Goal: Task Accomplishment & Management: Complete application form

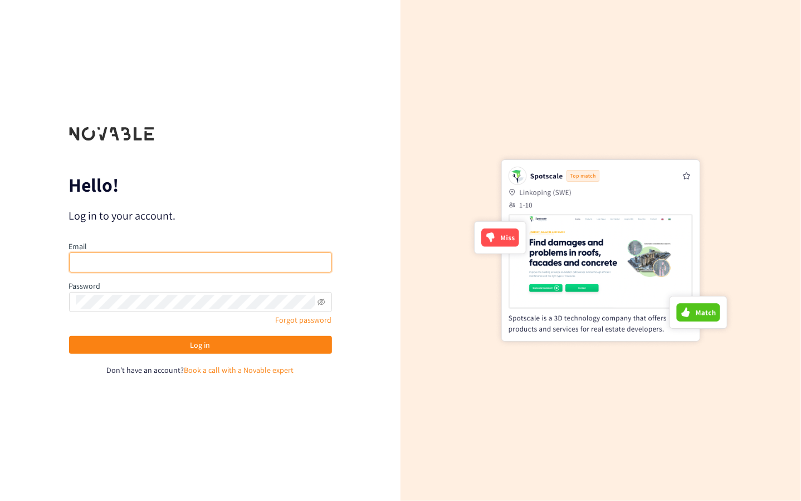
click at [183, 262] on input "email" at bounding box center [200, 262] width 263 height 20
type input "[PERSON_NAME][EMAIL_ADDRESS][DOMAIN_NAME]"
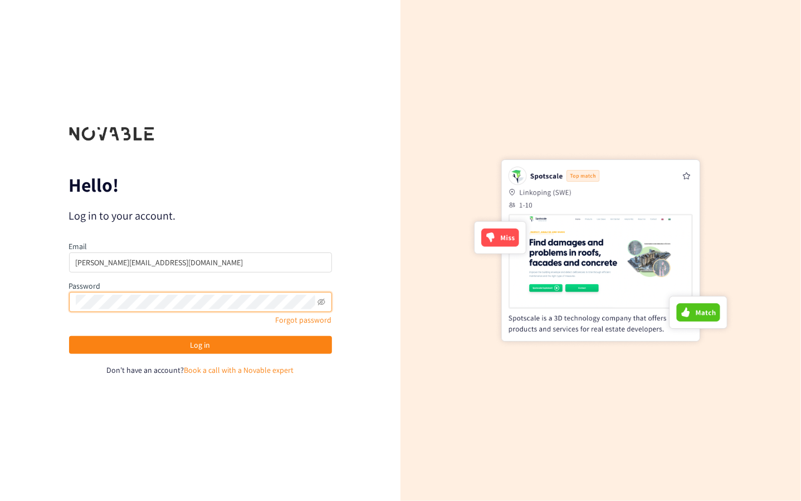
click at [69, 336] on button "Log in" at bounding box center [200, 345] width 263 height 18
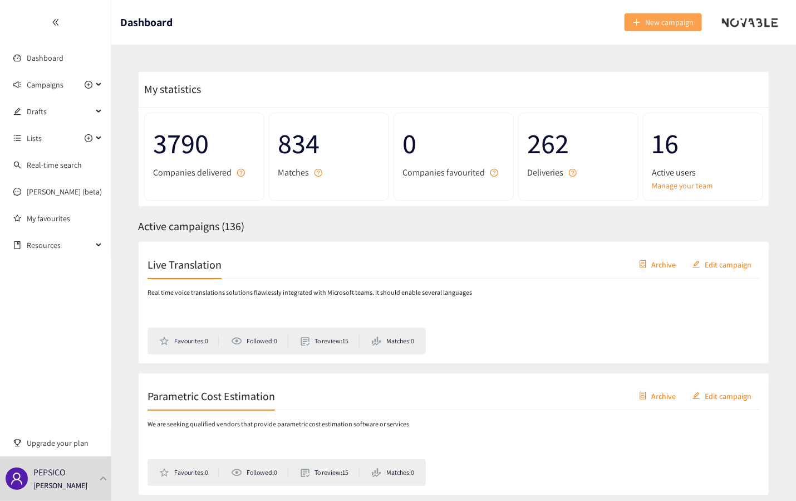
click at [658, 26] on span "New campaign" at bounding box center [670, 22] width 48 height 12
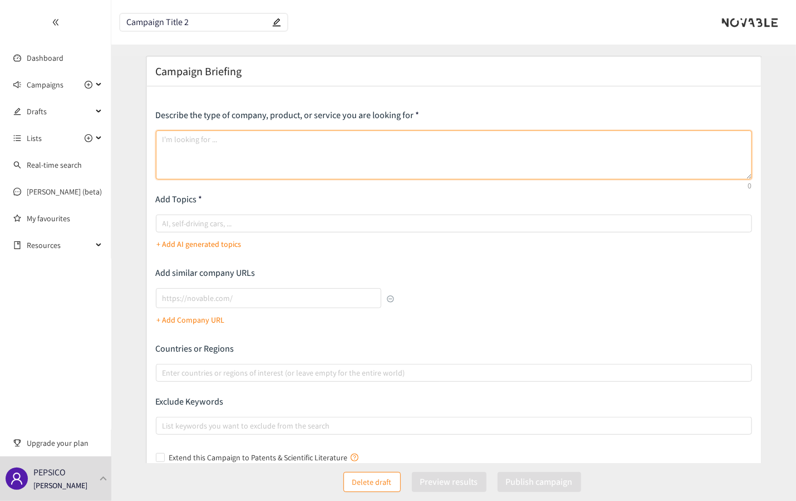
click at [252, 136] on textarea at bounding box center [454, 154] width 597 height 49
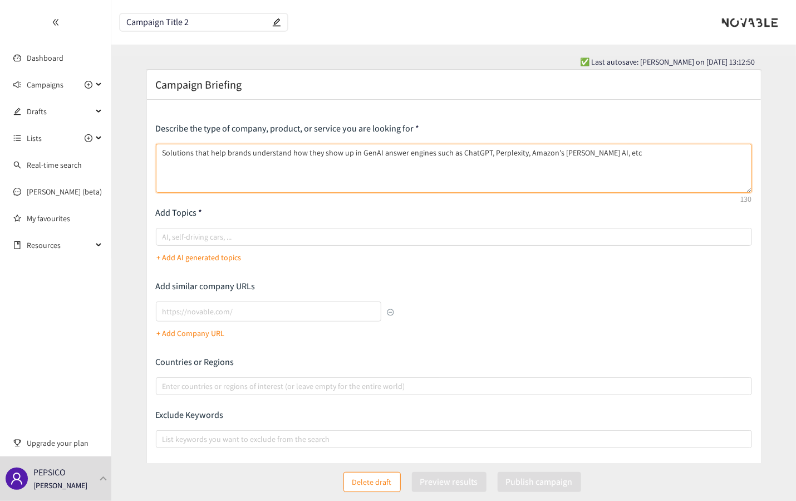
click at [345, 151] on textarea "Solutions that help brands understand how they show up in GenAI answer engines …" at bounding box center [454, 168] width 597 height 49
click at [687, 152] on textarea "Solutions that help brands understand how they show up as well as optimizing in…" at bounding box center [454, 168] width 597 height 49
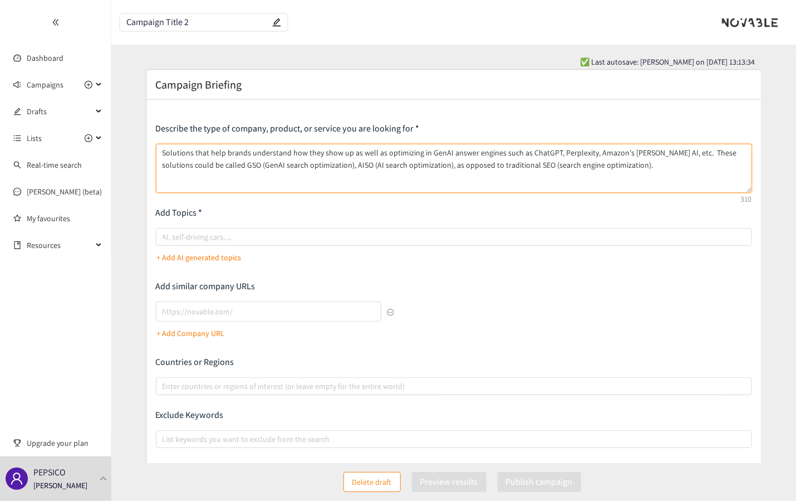
click at [290, 163] on textarea "Solutions that help brands understand how they show up as well as optimizing in…" at bounding box center [454, 168] width 597 height 49
click at [282, 243] on div "AI, self-driving cars, ..." at bounding box center [454, 237] width 597 height 18
type textarea "Solutions that help brands understand how they show up as well as optimizing in…"
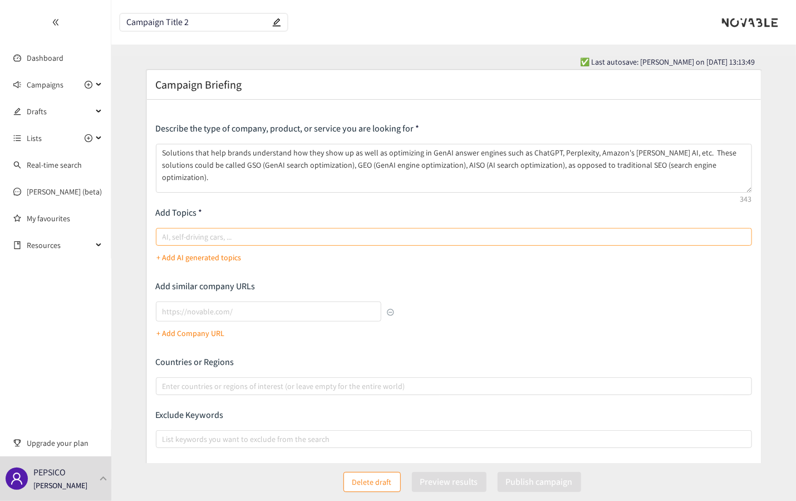
click at [165, 243] on input "AI, self-driving cars, ..." at bounding box center [164, 236] width 2 height 13
type input "GenAI"
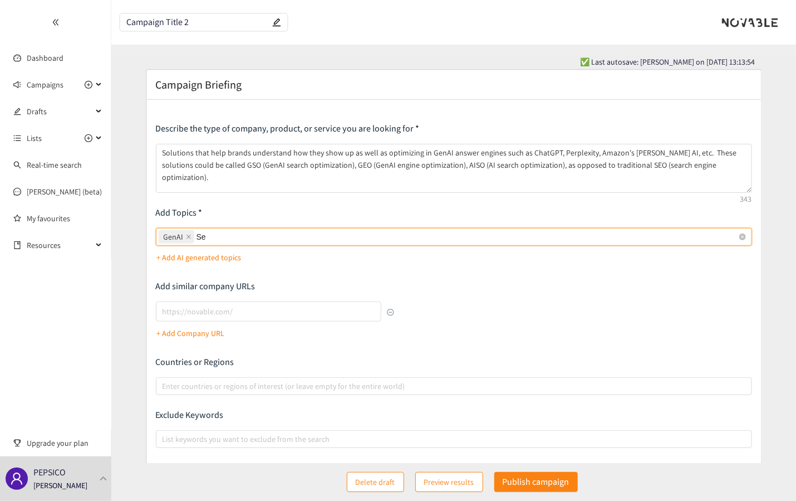
type input "S"
type input "I"
type input "AI Search Optimization"
click at [242, 301] on input "lookalikes url" at bounding box center [269, 311] width 226 height 20
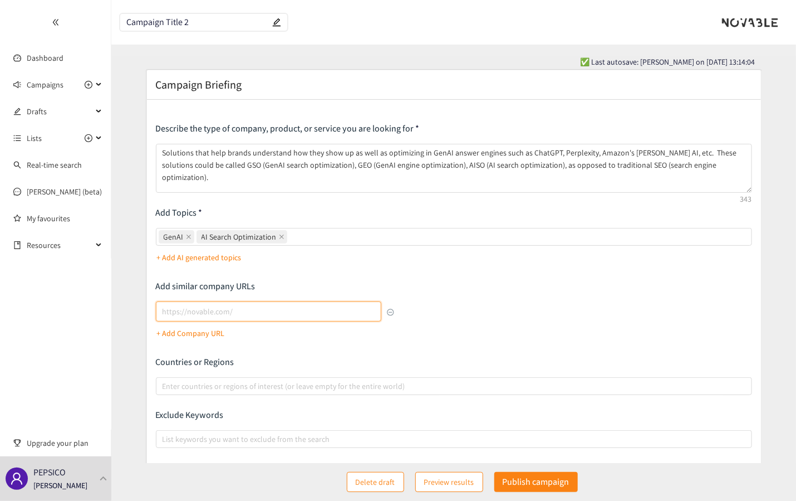
paste input "[URL][DOMAIN_NAME]"
type input "[URL][DOMAIN_NAME]"
click at [196, 331] on p "+ Add Company URL" at bounding box center [191, 333] width 68 height 12
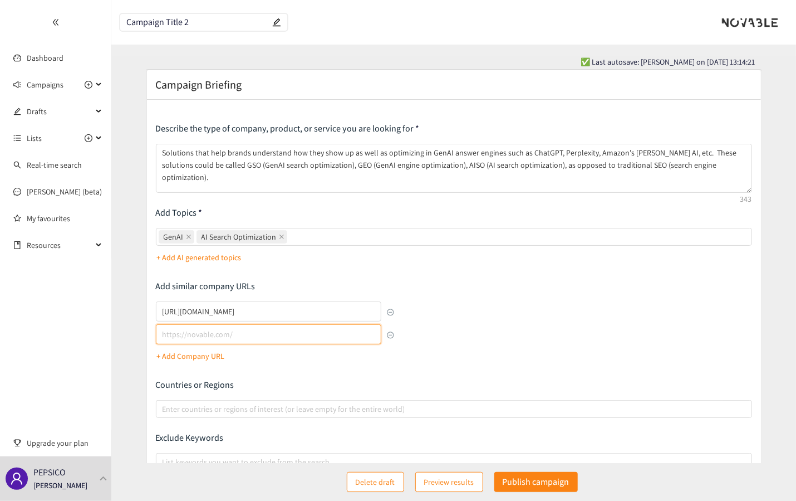
click at [203, 331] on input "lookalikes url" at bounding box center [269, 334] width 226 height 20
paste input "[URL][DOMAIN_NAME]"
type input "[URL][DOMAIN_NAME]"
click at [270, 360] on div "[URL][DOMAIN_NAME] [URL][DOMAIN_NAME] + Add Company URL" at bounding box center [275, 332] width 238 height 63
click at [197, 357] on p "+ Add Company URL" at bounding box center [191, 356] width 68 height 12
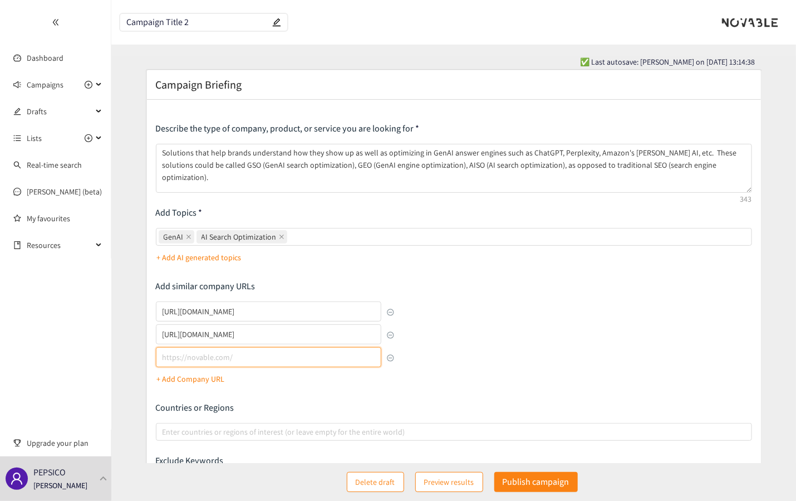
click at [219, 361] on input "lookalikes url" at bounding box center [269, 357] width 226 height 20
paste input "[URL]"
type input "[URL]"
click at [281, 394] on div "Describe the type of company, product, or service you are looking for Solutions…" at bounding box center [454, 324] width 597 height 403
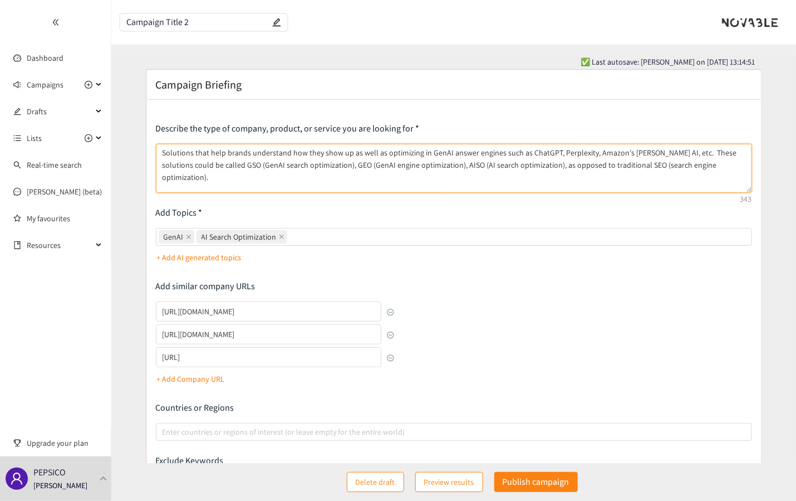
click at [245, 153] on textarea "Solutions that help brands understand how they show up as well as optimizing in…" at bounding box center [454, 168] width 597 height 49
drag, startPoint x: 378, startPoint y: 151, endPoint x: 444, endPoint y: 149, distance: 66.3
click at [444, 149] on textarea "Solutions that help brands monitor, understand how they show up as well as opti…" at bounding box center [454, 168] width 597 height 49
drag, startPoint x: 319, startPoint y: 150, endPoint x: 374, endPoint y: 156, distance: 56.0
click at [374, 156] on textarea "Solutions that help brands monitor, understand how they show up, and optimize h…" at bounding box center [454, 168] width 597 height 49
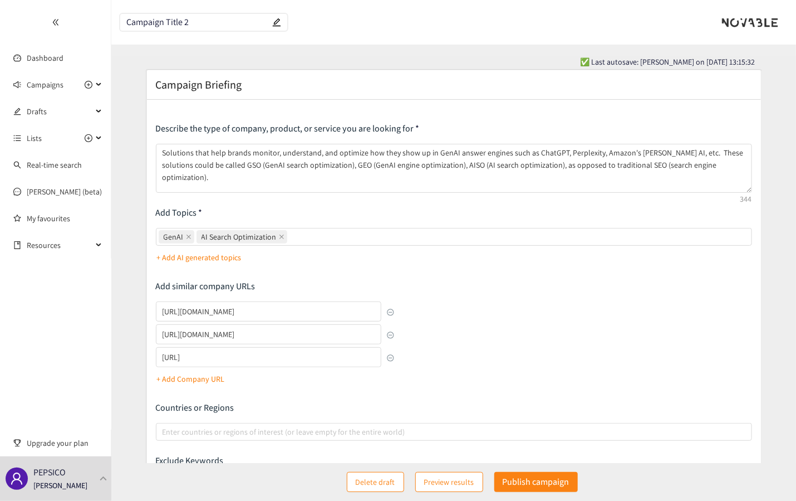
click at [466, 278] on div "Describe the type of company, product, or service you are looking for Solutions…" at bounding box center [454, 324] width 597 height 403
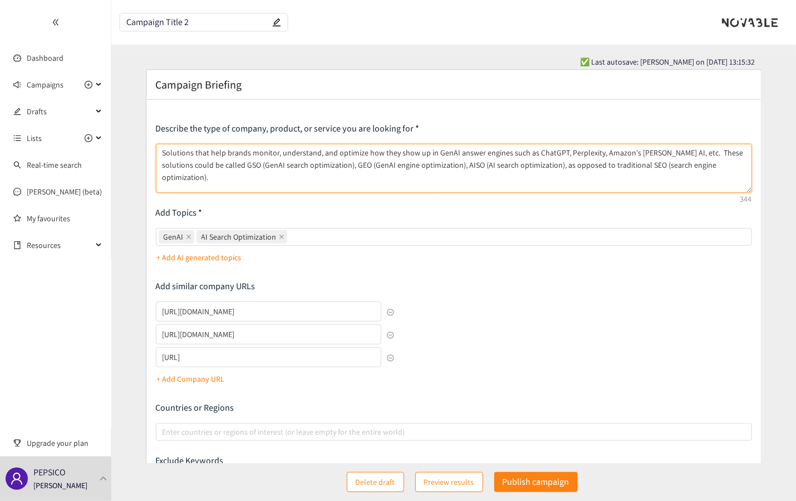
click at [429, 150] on textarea "Solutions that help brands monitor, understand, and optimize how they show up i…" at bounding box center [454, 168] width 597 height 49
click at [732, 167] on textarea "Solutions that help brands monitor, understand, and optimize how they show up i…" at bounding box center [454, 168] width 597 height 49
type textarea "Solutions that help brands monitor, understand, and optimize how they show up i…"
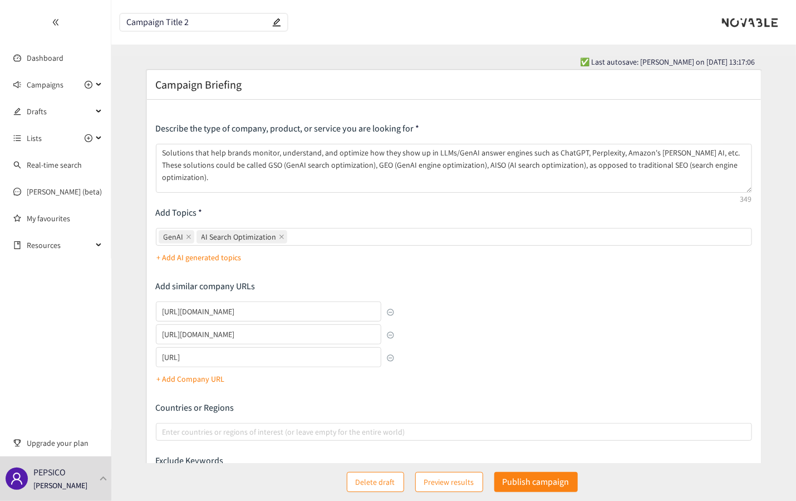
click at [275, 23] on icon "edit" at bounding box center [276, 22] width 9 height 9
type input "GSO Solutions"
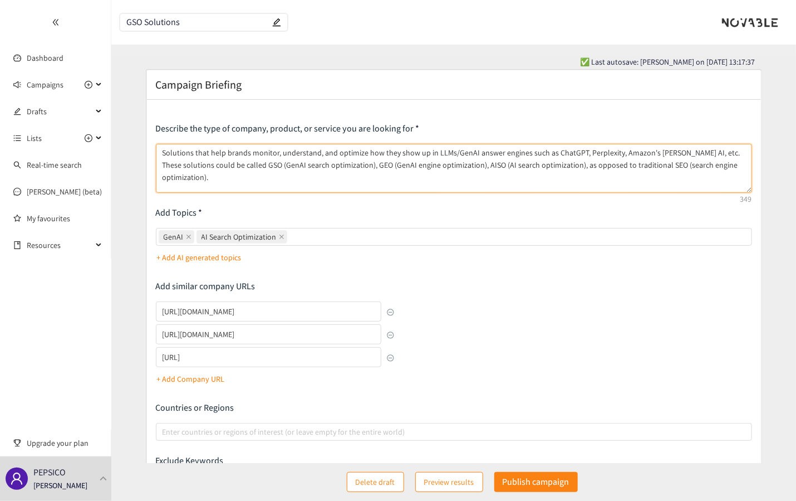
drag, startPoint x: 270, startPoint y: 164, endPoint x: 241, endPoint y: 164, distance: 29.5
click at [241, 164] on textarea "Solutions that help brands monitor, understand, and optimize how they show up i…" at bounding box center [454, 168] width 597 height 49
click at [314, 164] on textarea "Solutions that help brands monitor, understand, and optimize how they show up i…" at bounding box center [454, 168] width 597 height 49
type textarea "Solutions that help brands monitor, understand, and optimize how they show up i…"
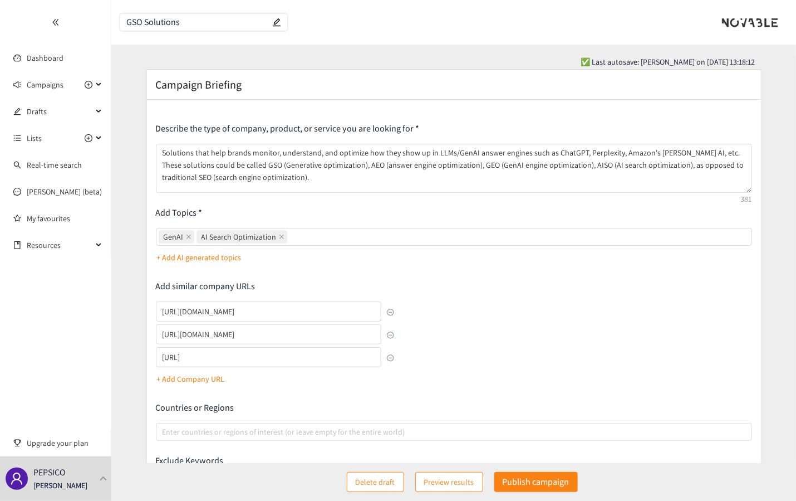
click at [143, 21] on input "GSO Solutions" at bounding box center [198, 22] width 144 height 9
type input "GSO/AEO Solutions"
click at [529, 487] on p "Publish campaign" at bounding box center [536, 482] width 67 height 14
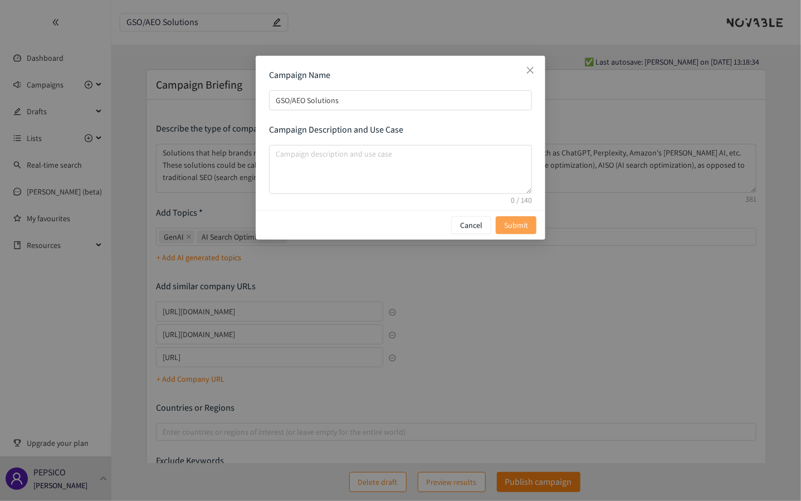
click at [515, 224] on span "Submit" at bounding box center [516, 225] width 24 height 12
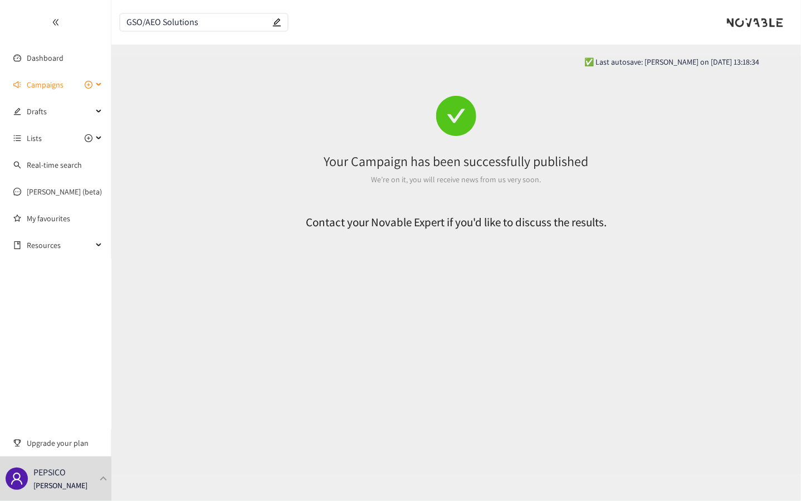
click at [47, 85] on span "Campaigns" at bounding box center [45, 85] width 37 height 22
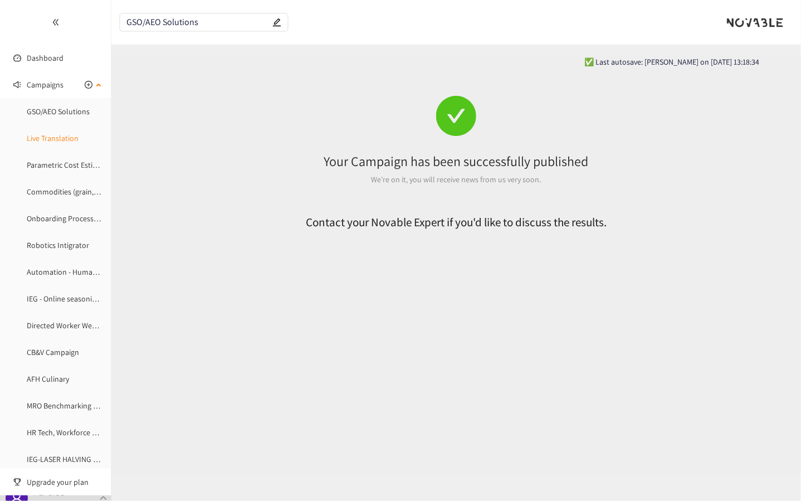
click at [52, 138] on link "Live Translation" at bounding box center [53, 138] width 52 height 10
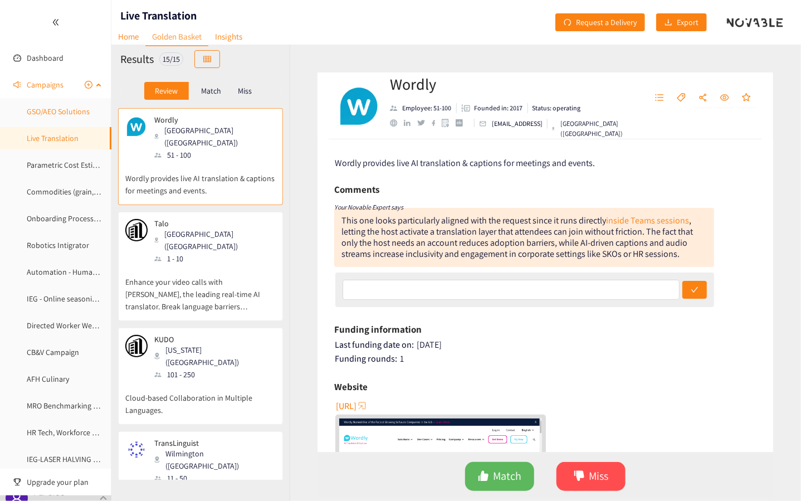
click at [66, 106] on link "GSO/AEO Solutions" at bounding box center [58, 111] width 63 height 10
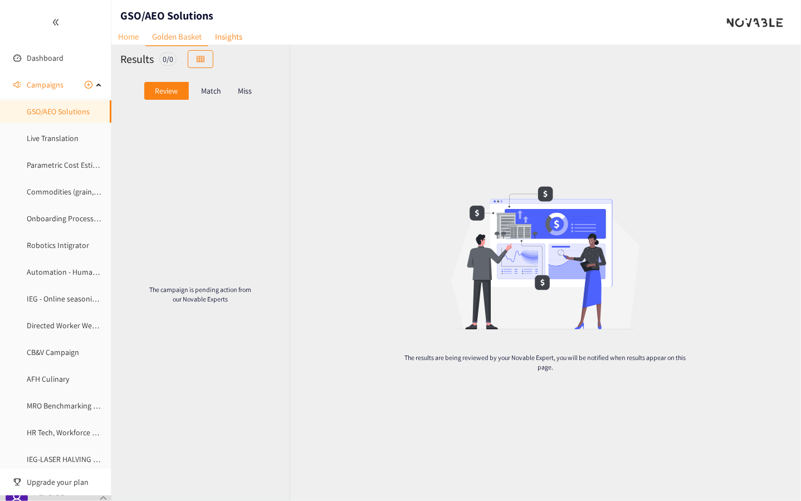
click at [136, 40] on link "Home" at bounding box center [128, 36] width 34 height 17
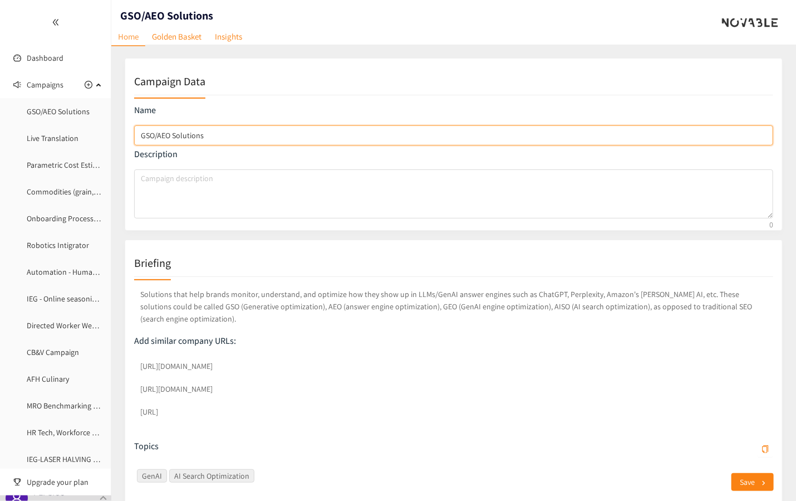
click at [140, 137] on input "GSO/AEO Solutions" at bounding box center [453, 135] width 639 height 20
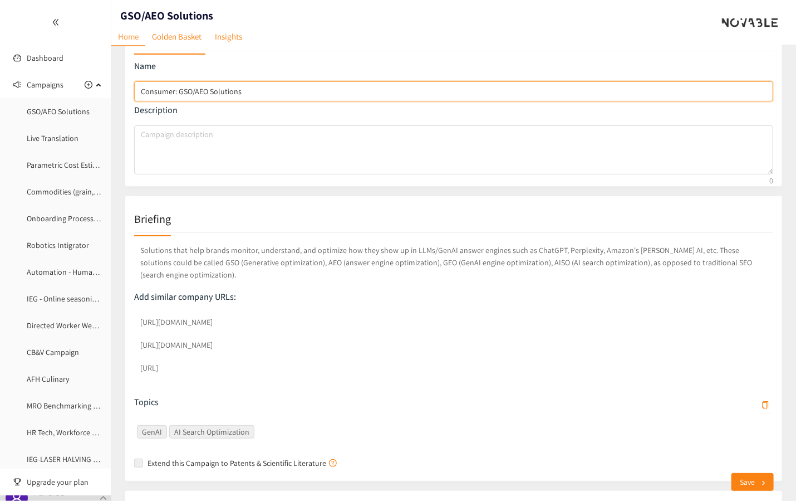
scroll to position [243, 0]
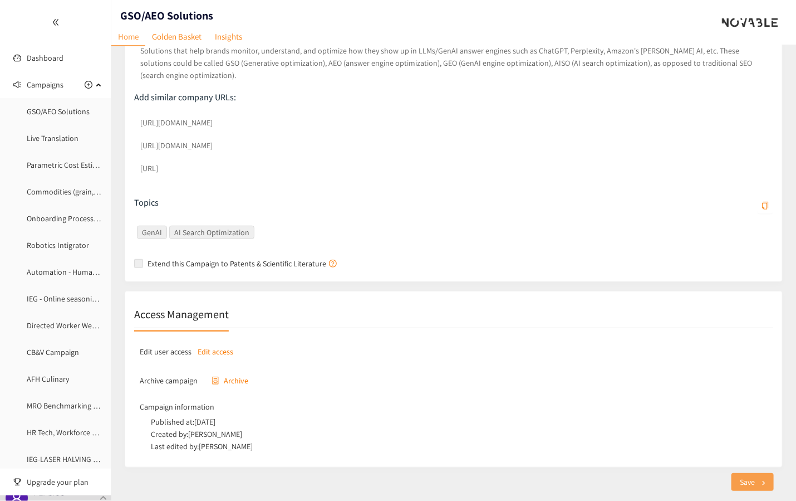
type input "Consumer: GSO/AEO Solutions"
click at [738, 478] on button "Save" at bounding box center [753, 482] width 42 height 18
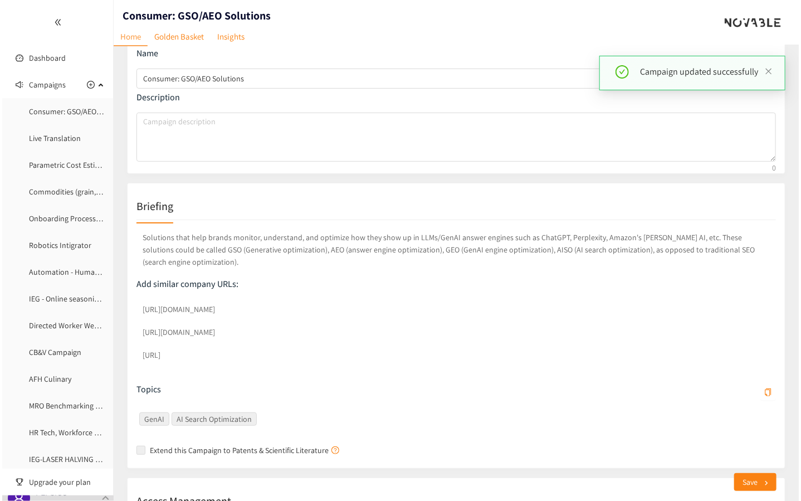
scroll to position [0, 0]
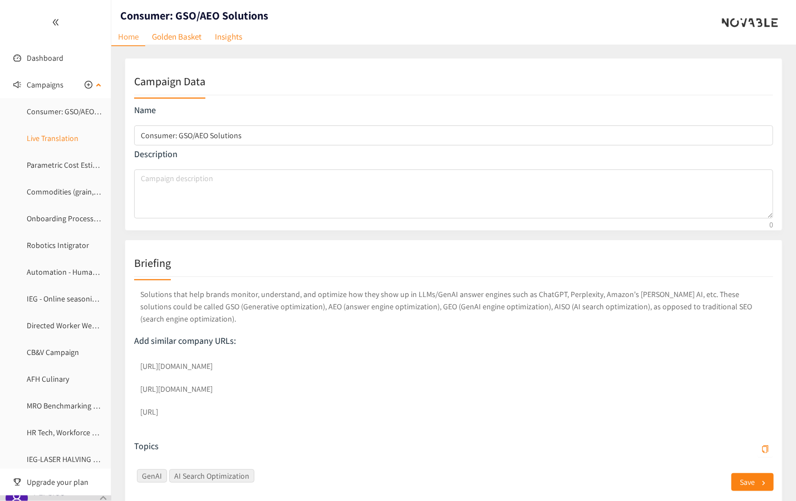
click at [79, 134] on link "Live Translation" at bounding box center [53, 138] width 52 height 10
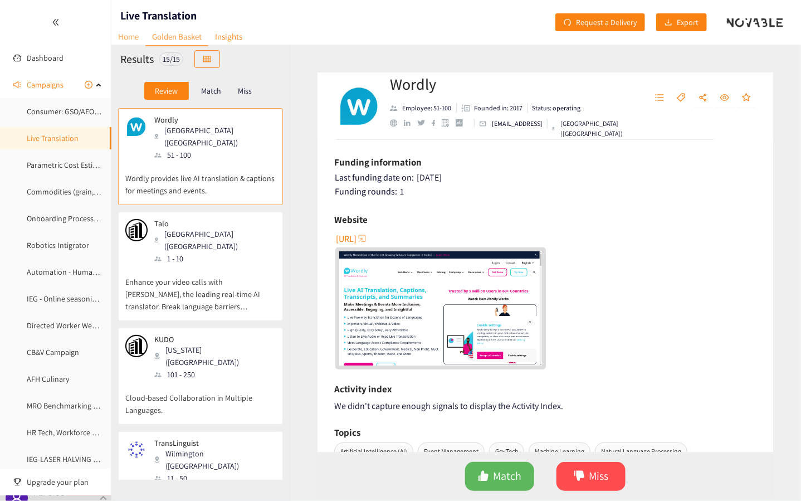
click at [136, 38] on link "Home" at bounding box center [128, 36] width 34 height 17
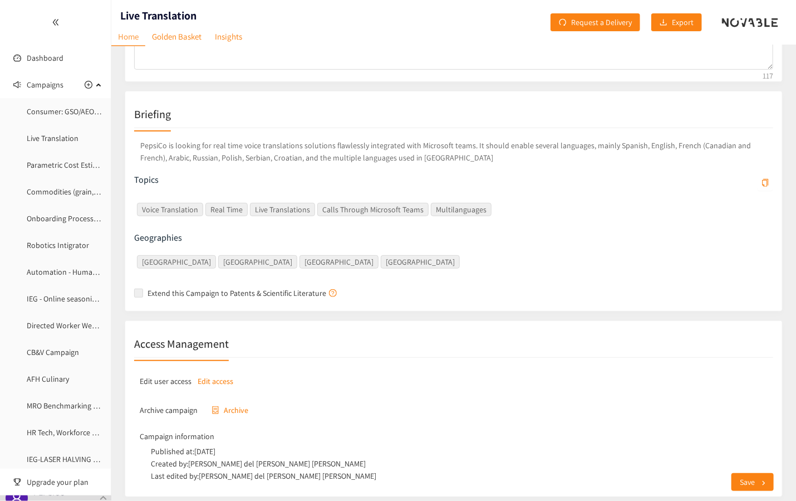
scroll to position [190, 0]
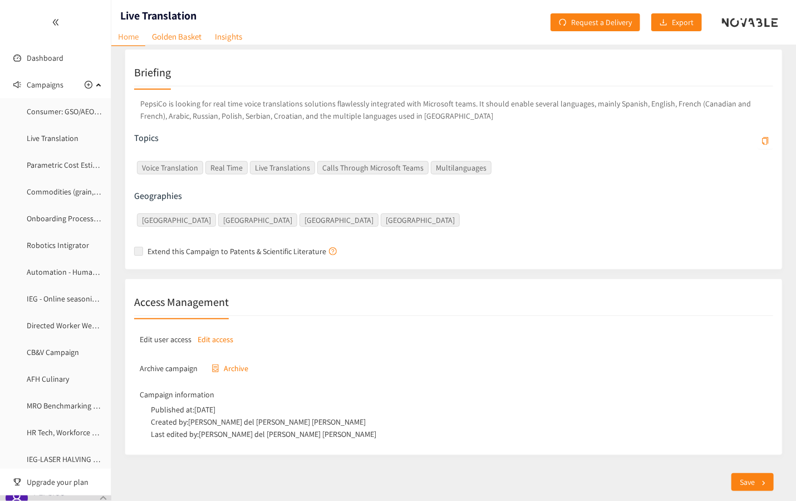
click at [398, 409] on div "Published at: [DATE]" at bounding box center [459, 409] width 617 height 12
